Goal: Information Seeking & Learning: Learn about a topic

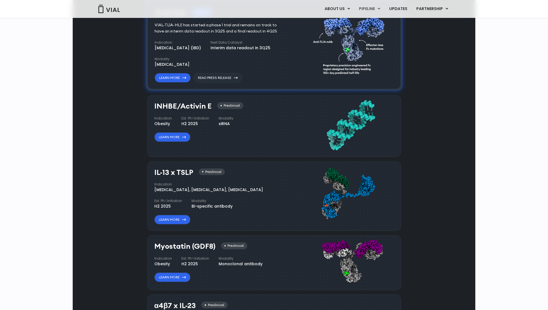
click at [177, 173] on h3 "IL-13 x TSLP" at bounding box center [173, 172] width 39 height 8
click at [209, 173] on div "Preclinical" at bounding box center [212, 171] width 26 height 7
click at [174, 215] on link "Learn More" at bounding box center [172, 220] width 36 height 10
